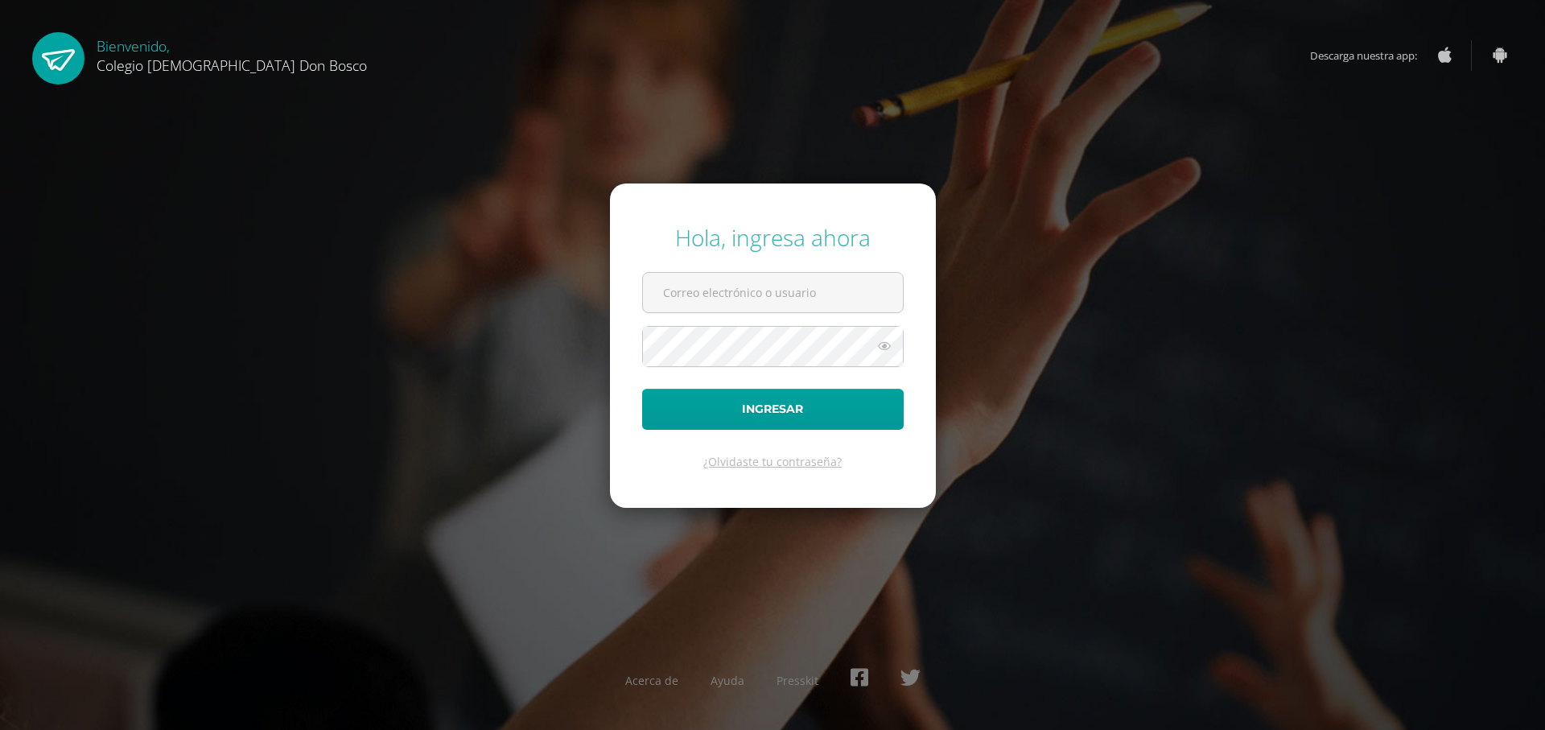
click at [276, 307] on div "Hola, ingresa ahora Ingresar ¿Olvidaste tu contraseña? Acerca de Ayuda Presskit" at bounding box center [772, 364] width 1038 height 311
click at [736, 305] on input "text" at bounding box center [773, 292] width 260 height 39
type input "p.obregon.1edb@gmail.com"
click at [642, 389] on button "Ingresar" at bounding box center [772, 409] width 261 height 41
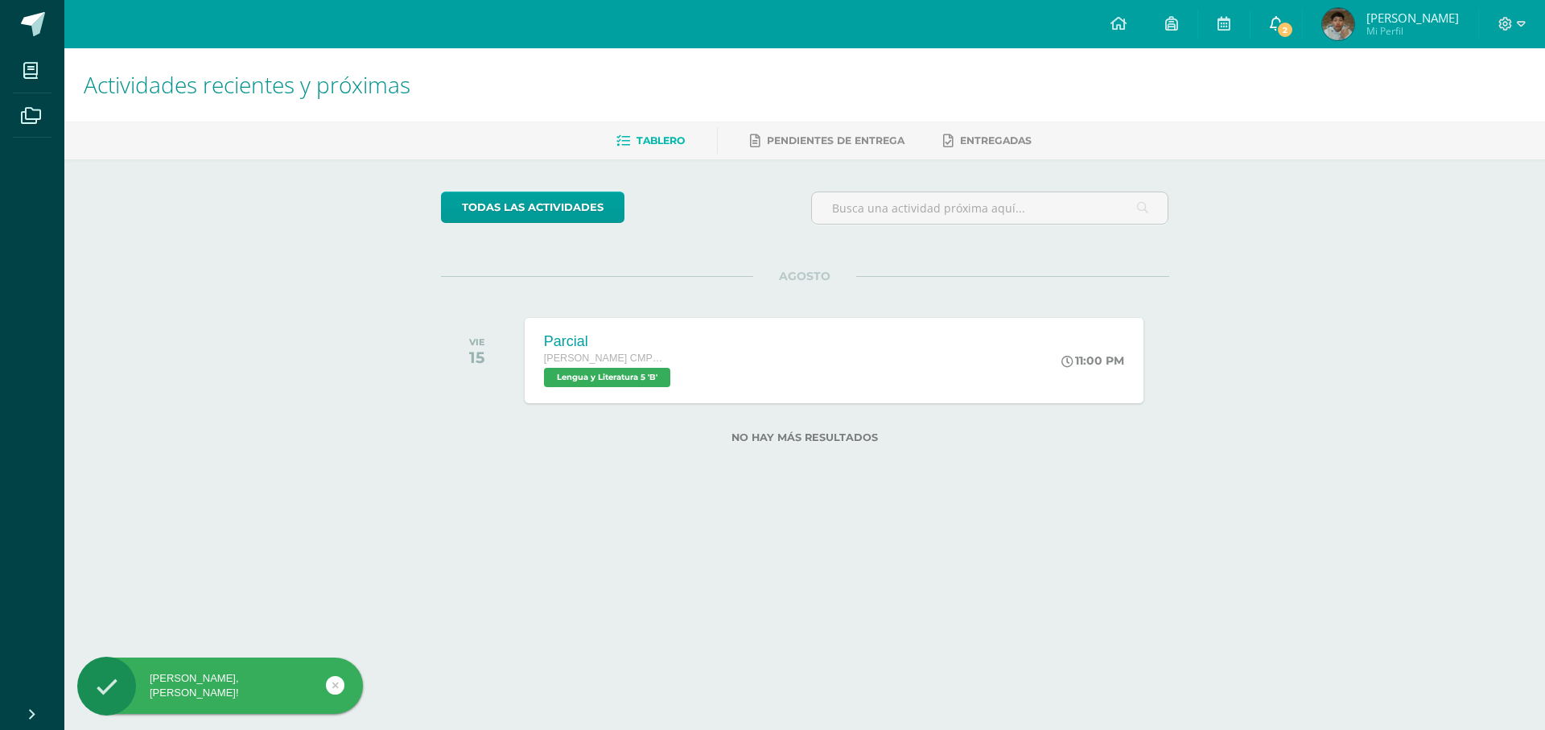
click at [1282, 28] on icon at bounding box center [1275, 23] width 13 height 14
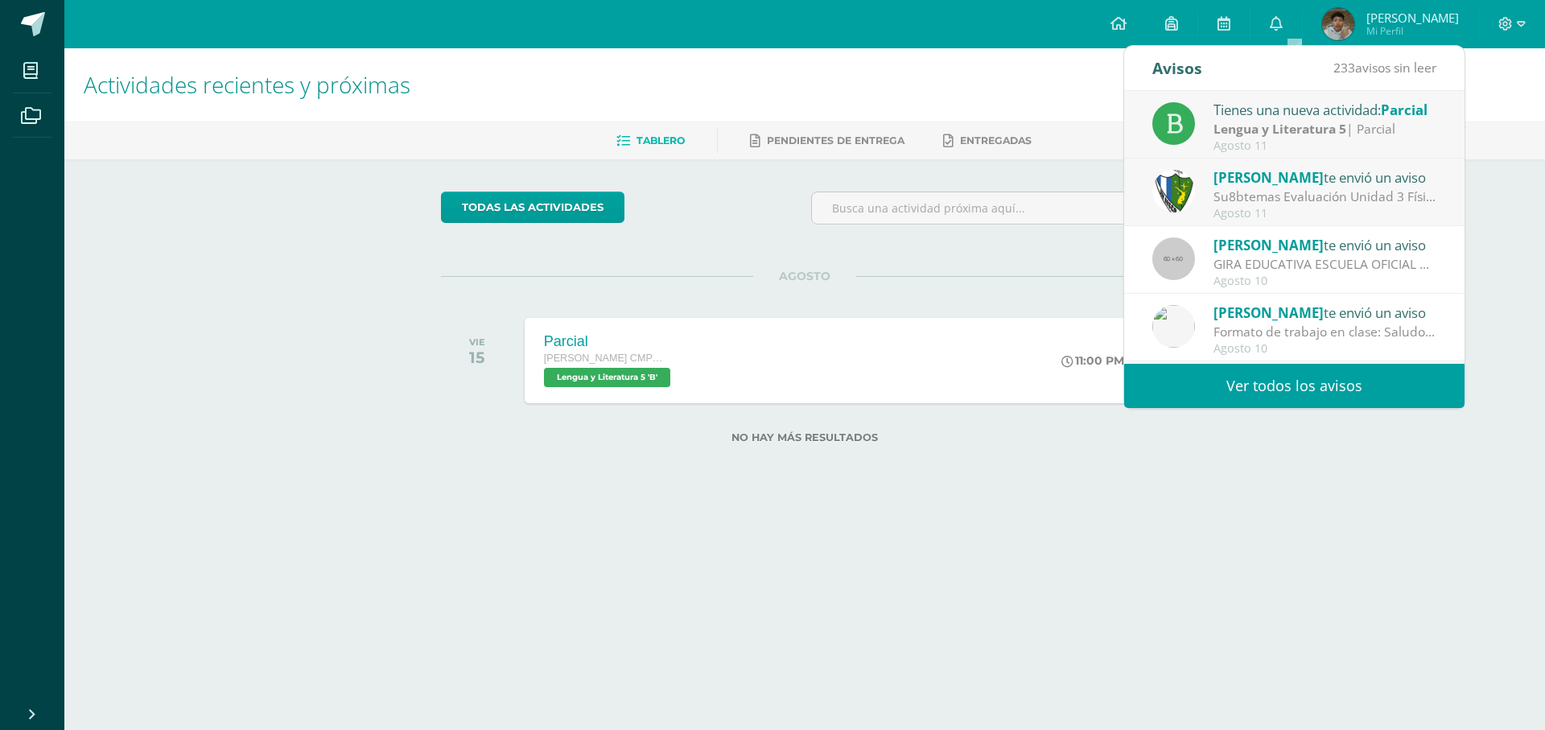
click at [697, 298] on div "AGOSTO VIE 15 Parcial Quinto Bachillerato CMP Bachillerato en CCLL con Orientac…" at bounding box center [805, 341] width 728 height 130
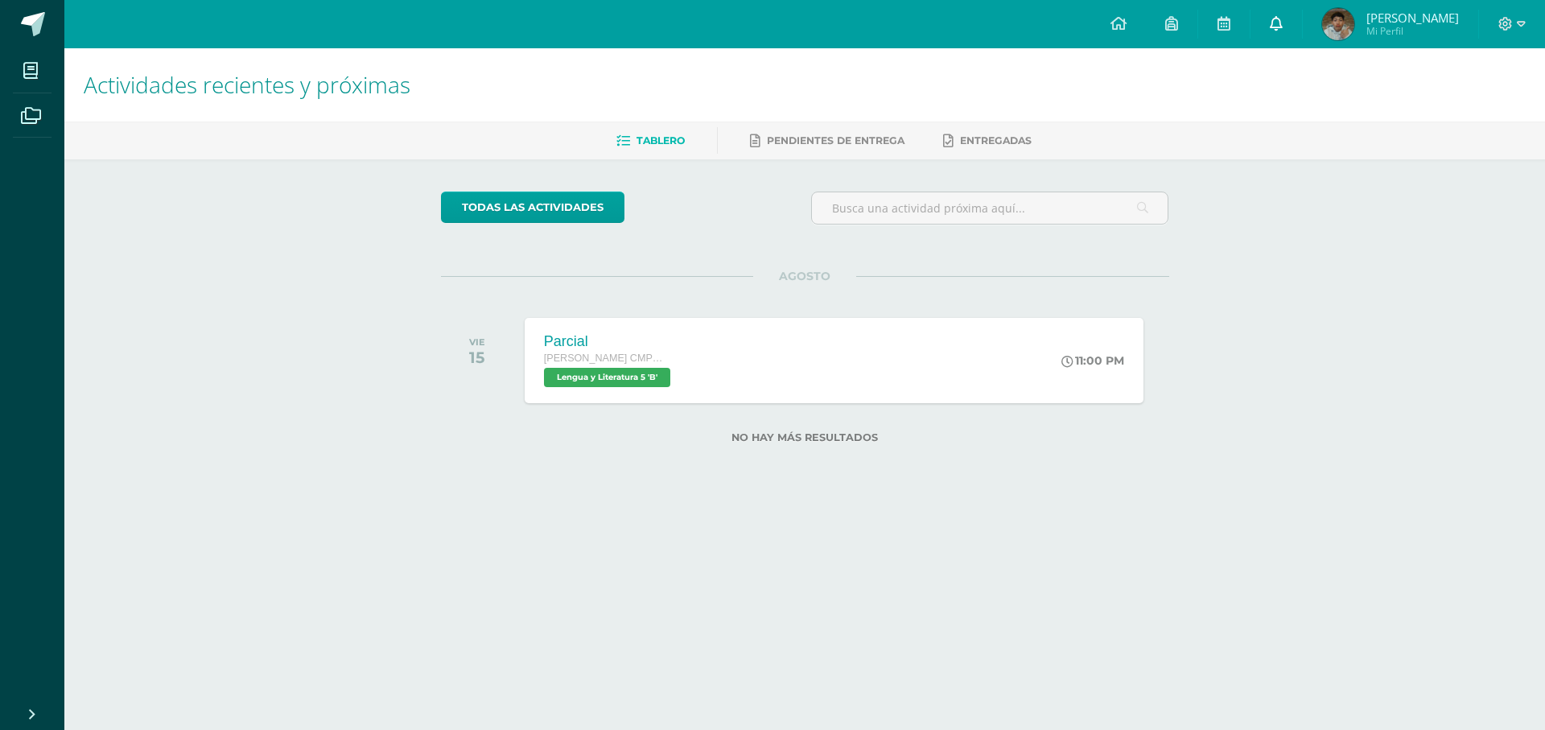
click at [1282, 31] on span at bounding box center [1275, 24] width 13 height 18
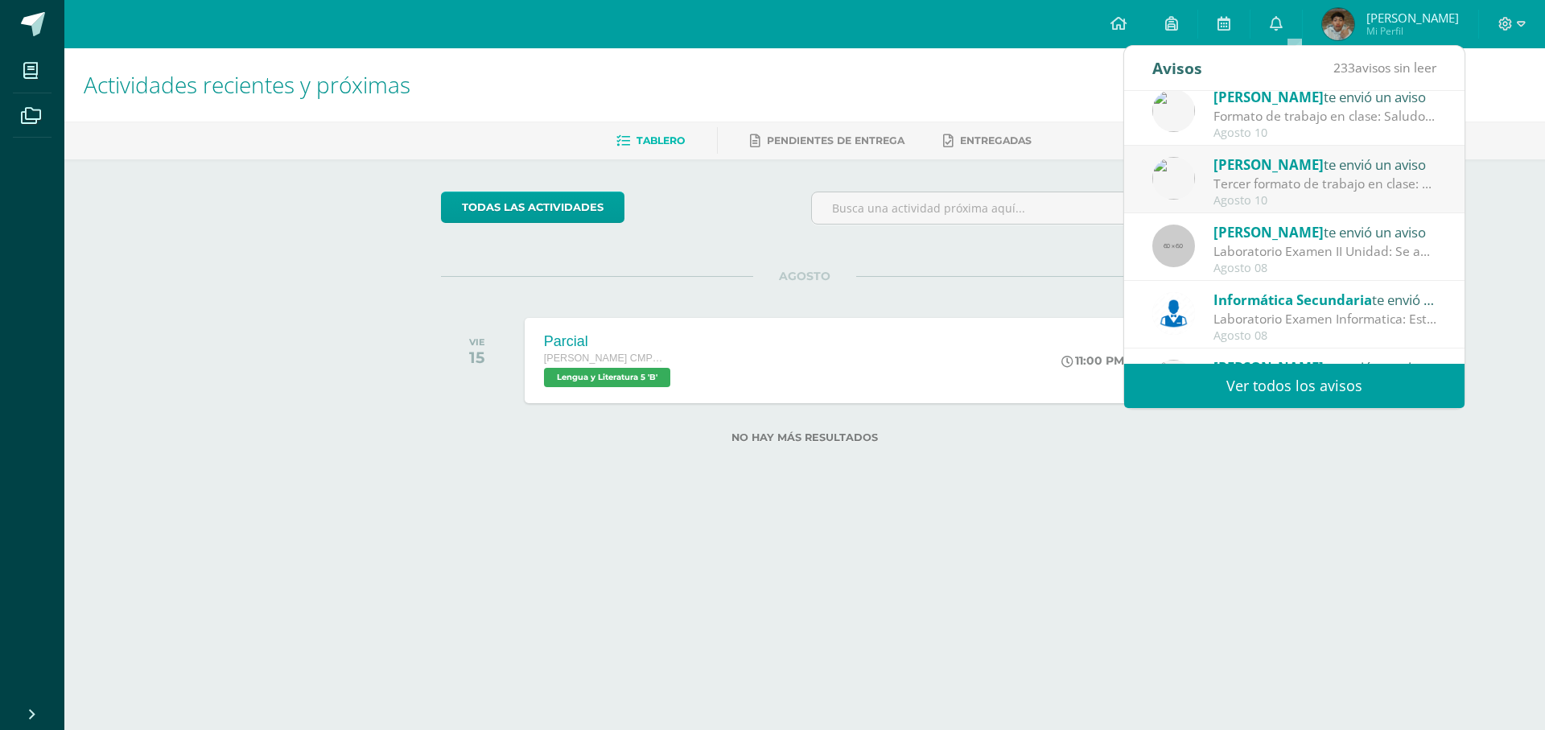
scroll to position [241, 0]
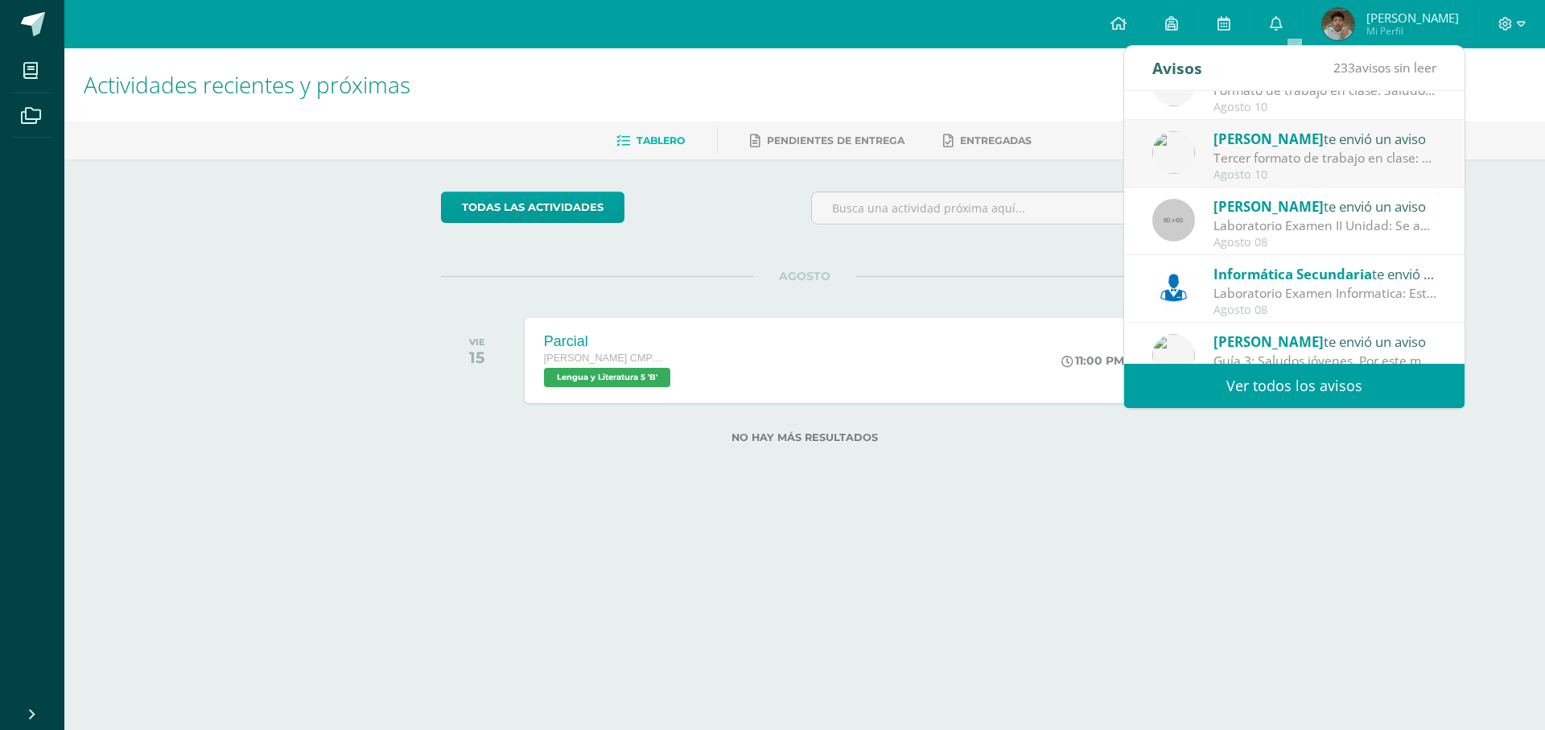
click at [1323, 204] on div "[PERSON_NAME] te envió un aviso" at bounding box center [1325, 205] width 224 height 21
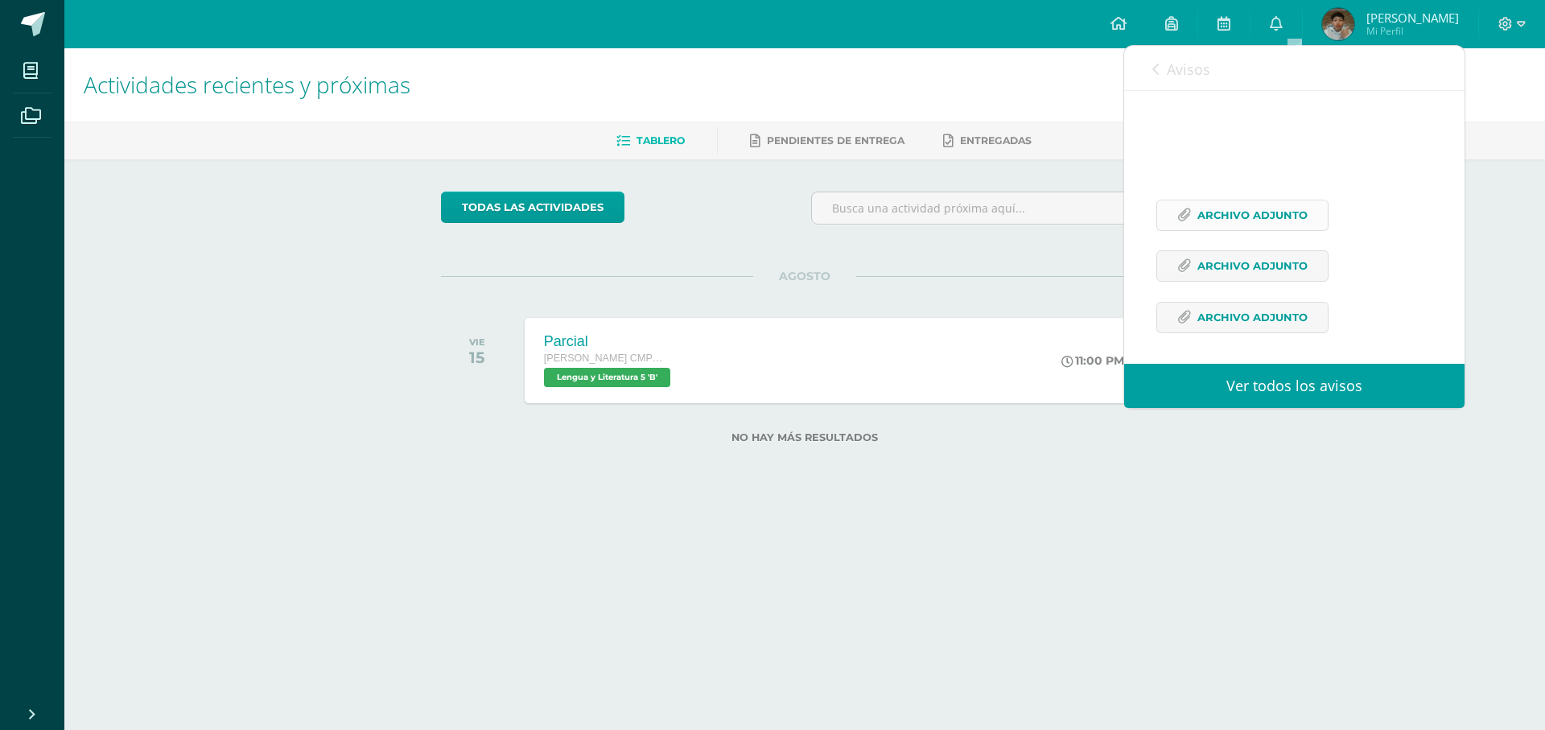
click at [1257, 230] on span "Archivo Adjunto" at bounding box center [1252, 215] width 110 height 30
click at [1246, 281] on span "Archivo Adjunto" at bounding box center [1252, 266] width 110 height 30
click at [1267, 332] on span "Archivo Adjunto" at bounding box center [1252, 317] width 110 height 30
